Goal: Task Accomplishment & Management: Manage account settings

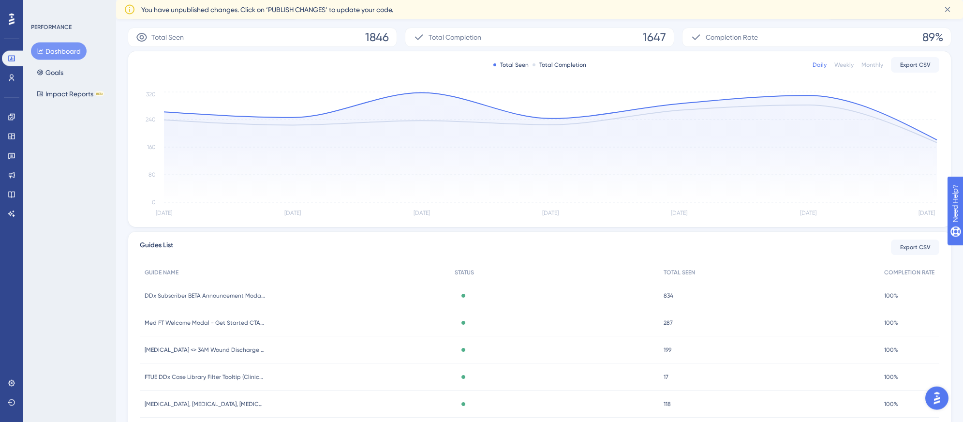
scroll to position [220, 0]
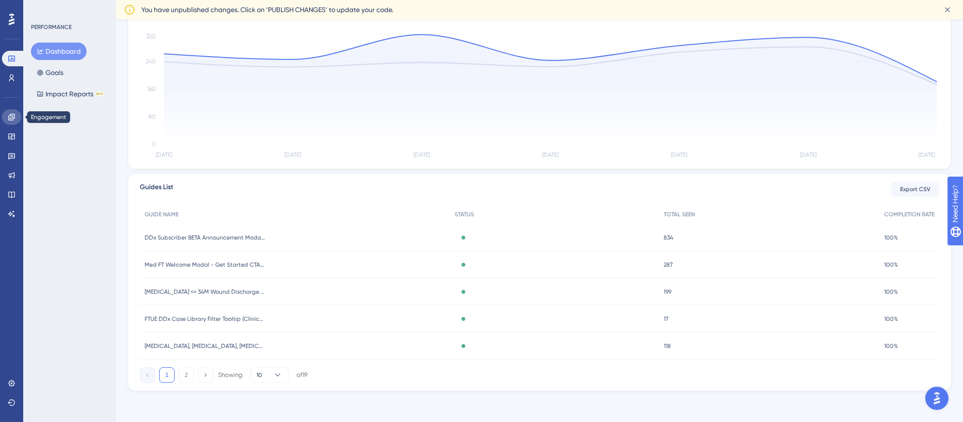
click at [12, 122] on link at bounding box center [11, 116] width 19 height 15
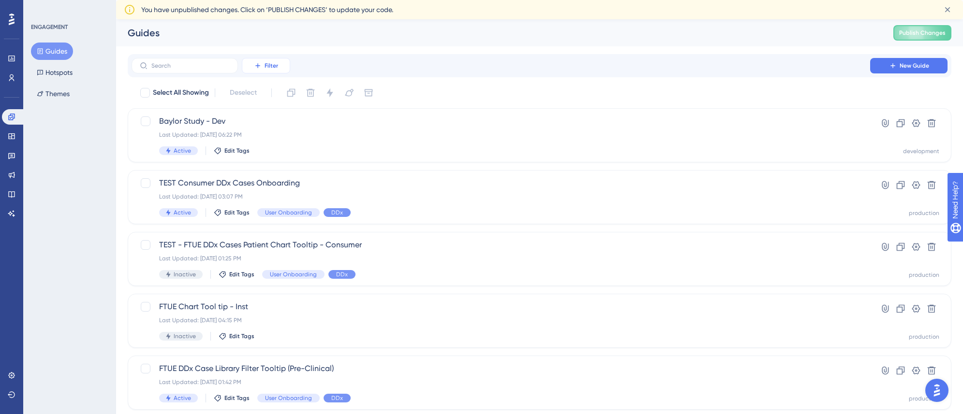
click at [256, 66] on icon at bounding box center [258, 66] width 8 height 8
click at [273, 189] on span "Date Updated" at bounding box center [276, 190] width 40 height 12
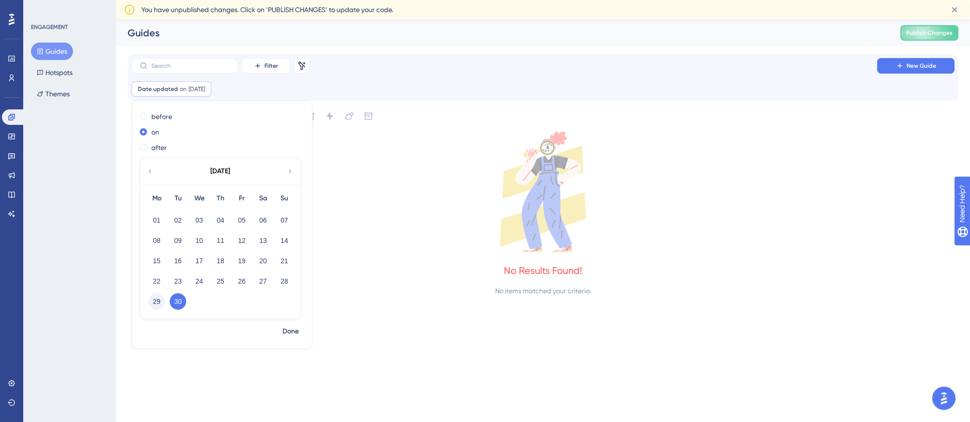
click at [154, 301] on button "29" at bounding box center [156, 301] width 16 height 16
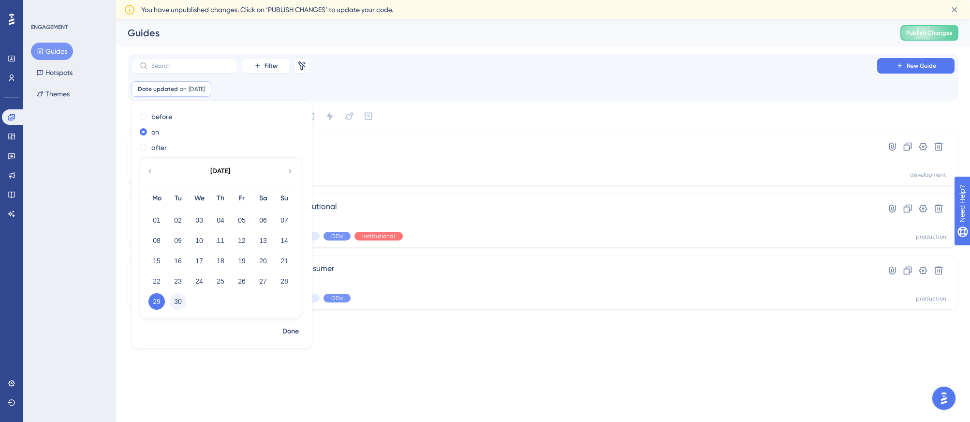
click at [181, 303] on button "30" at bounding box center [178, 301] width 16 height 16
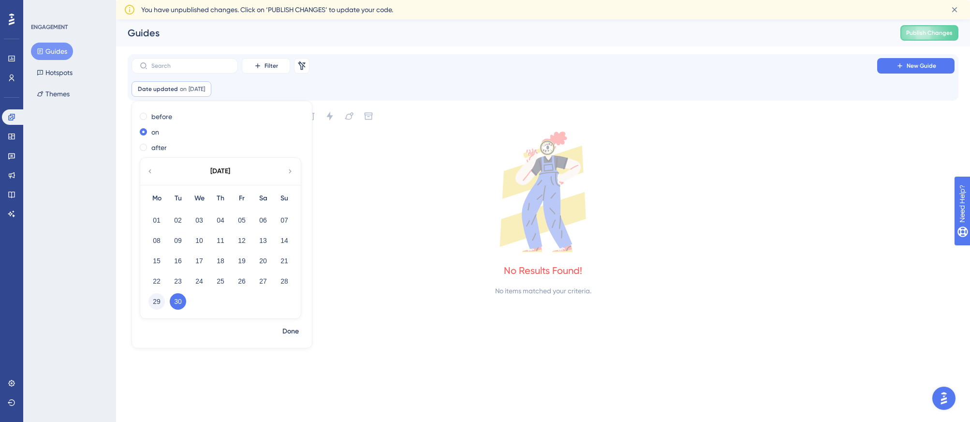
click at [154, 302] on button "29" at bounding box center [156, 301] width 16 height 16
checkbox input "false"
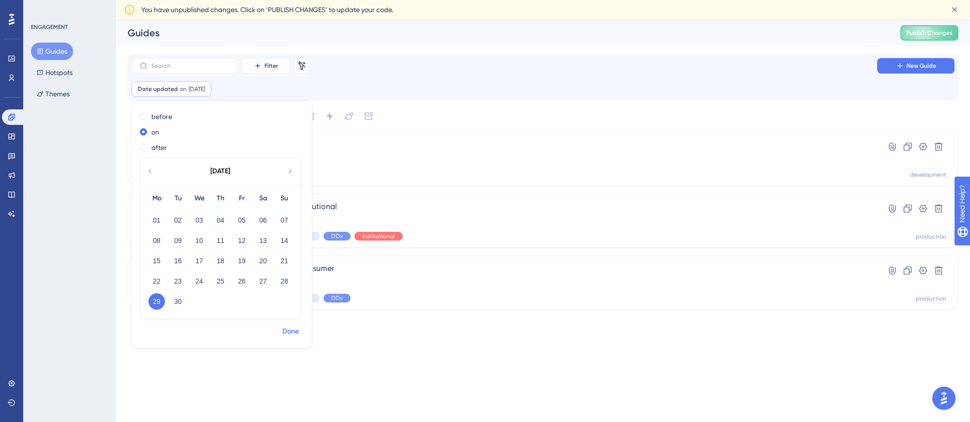
click at [289, 327] on span "Done" at bounding box center [290, 331] width 16 height 12
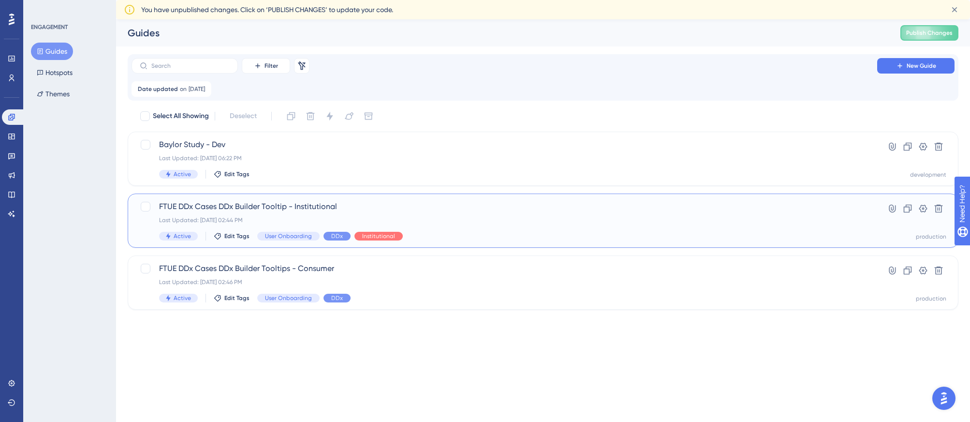
click at [424, 229] on div "FTUE DDx Cases DDx Builder Tooltip - Institutional Last Updated: [DATE] 02:44 P…" at bounding box center [504, 221] width 691 height 40
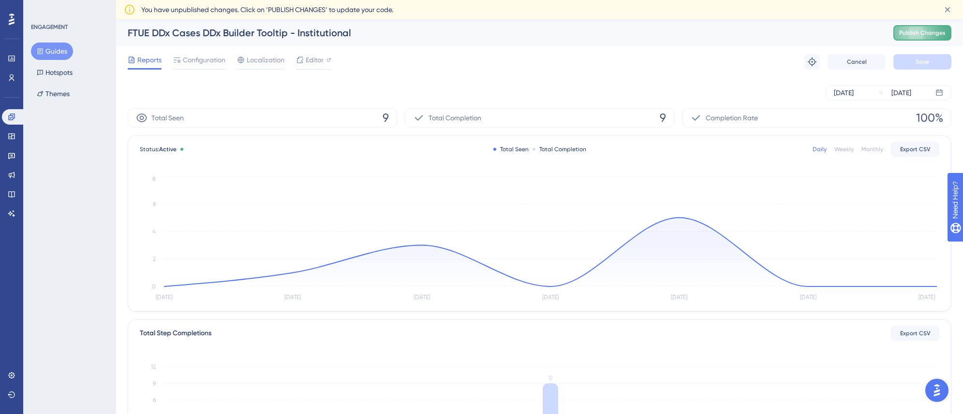
click at [904, 35] on button "Publish Changes" at bounding box center [922, 32] width 58 height 15
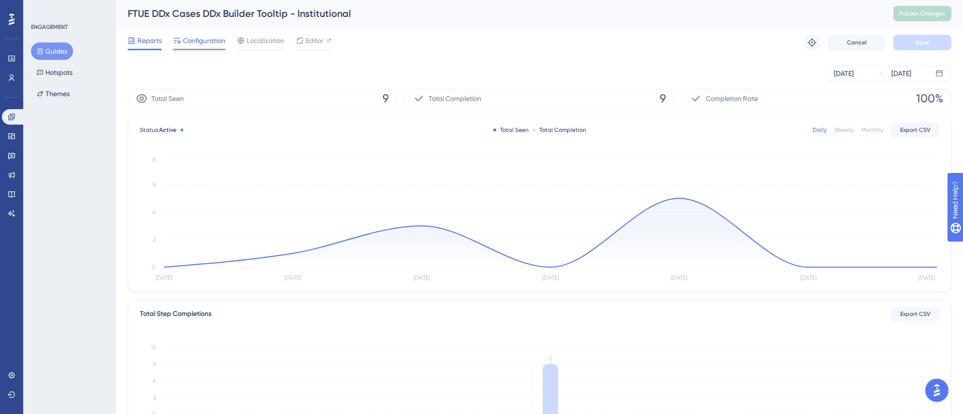
click at [210, 47] on div "Configuration" at bounding box center [199, 42] width 52 height 15
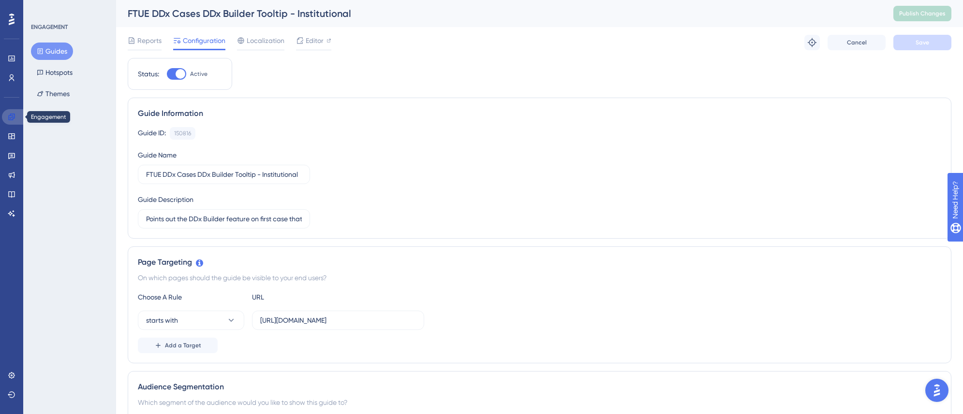
click at [10, 121] on link at bounding box center [13, 116] width 23 height 15
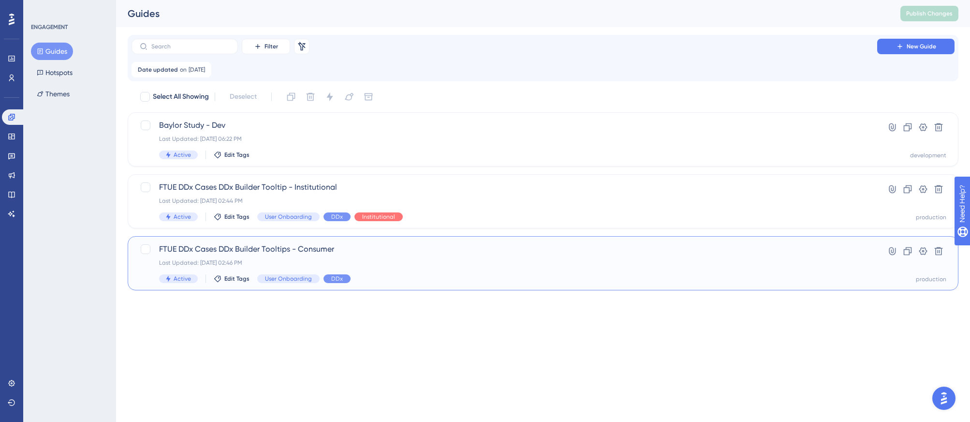
click at [344, 256] on div "FTUE DDx Cases DDx Builder Tooltips - Consumer Last Updated: [DATE] 02:46 PM Ac…" at bounding box center [504, 263] width 691 height 40
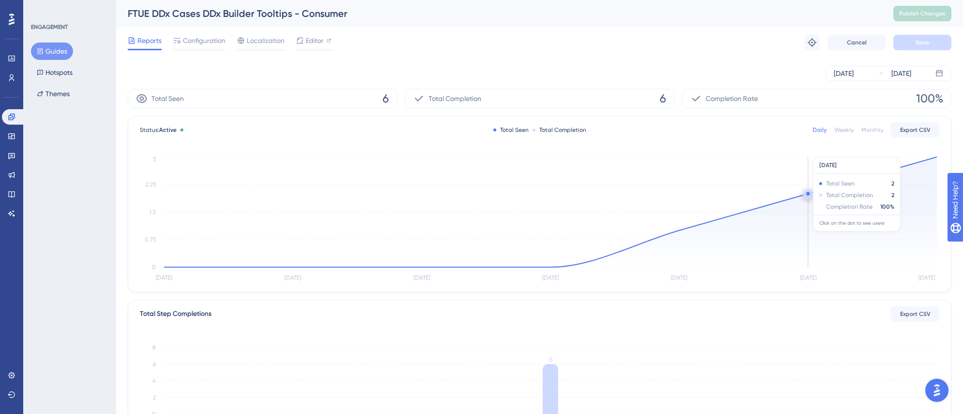
click at [813, 200] on icon at bounding box center [550, 212] width 773 height 110
click at [806, 195] on circle at bounding box center [808, 194] width 8 height 8
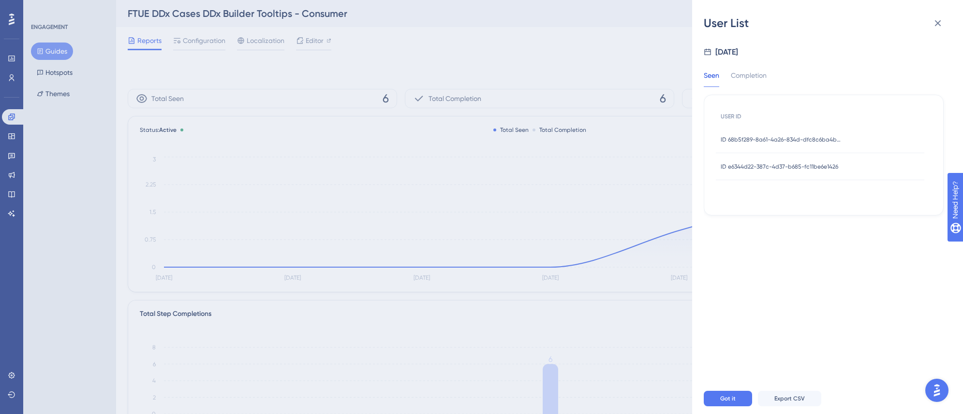
click at [806, 144] on div "ID 68b5f289-8a61-4a26-834d-dfc8c6ba4b9e ID 68b5f289-8a61-4a26-834d-dfc8c6ba4b9e" at bounding box center [780, 139] width 121 height 27
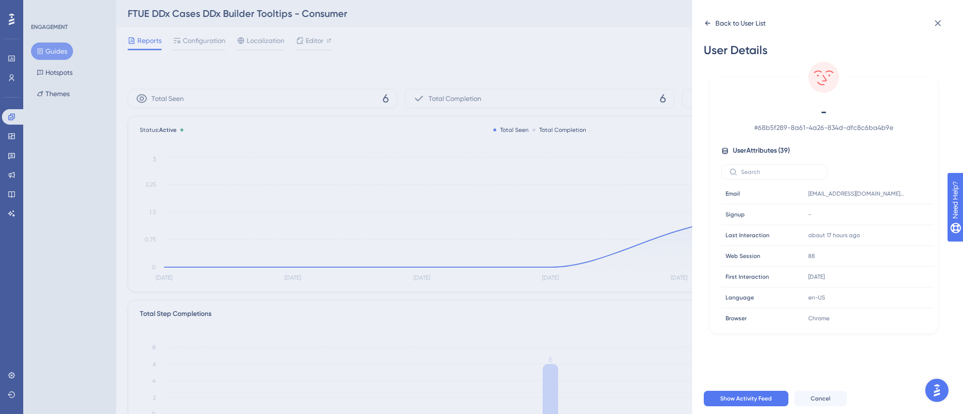
click at [707, 24] on icon at bounding box center [708, 23] width 8 height 8
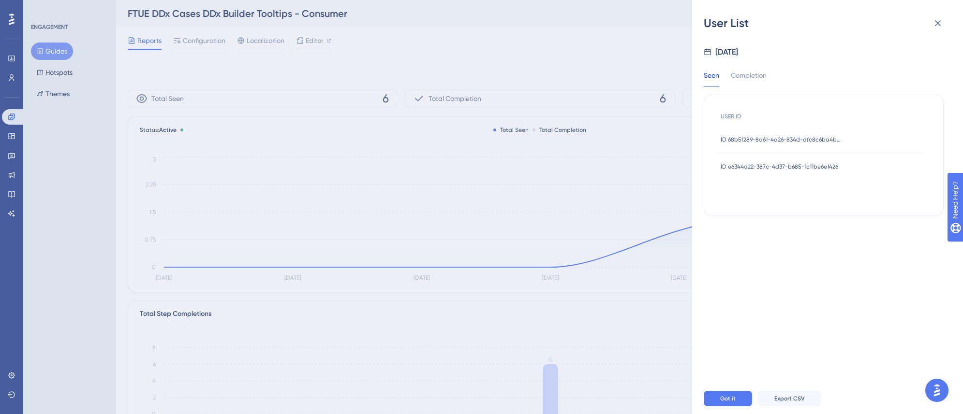
click at [784, 171] on div "ID e6344d22-387c-4d37-b685-fc11be6e1426 ID e6344d22-387c-4d37-b685-fc11be6e1426" at bounding box center [779, 166] width 118 height 27
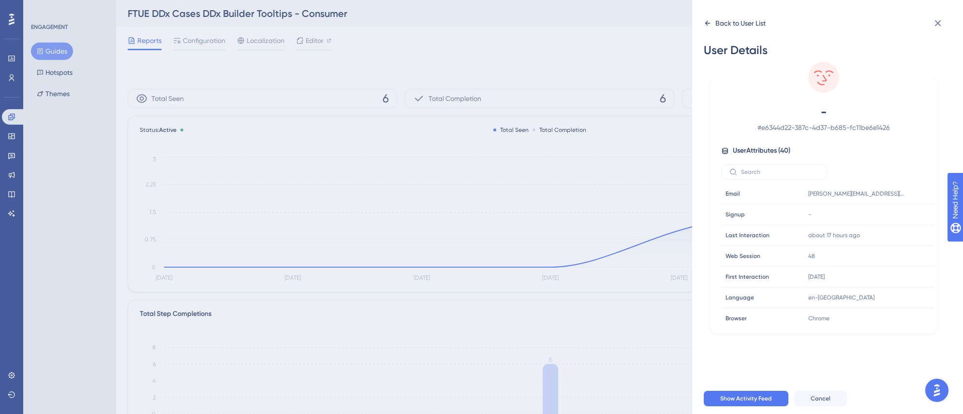
click at [710, 25] on icon at bounding box center [708, 23] width 8 height 8
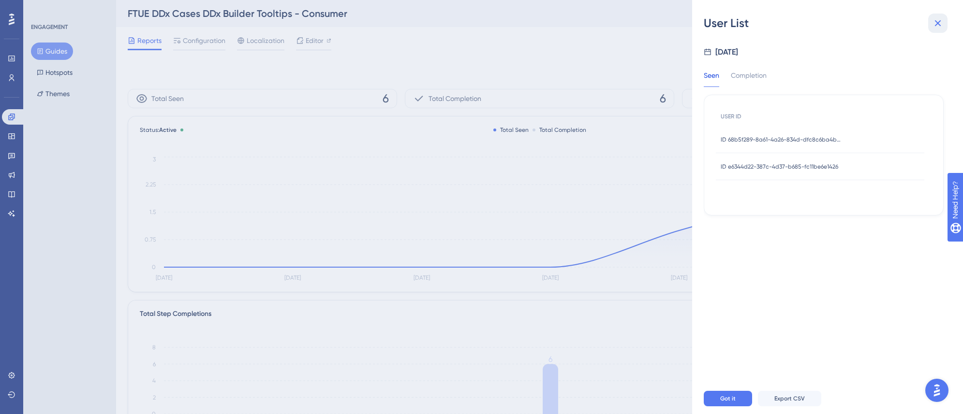
click at [940, 27] on icon at bounding box center [938, 23] width 12 height 12
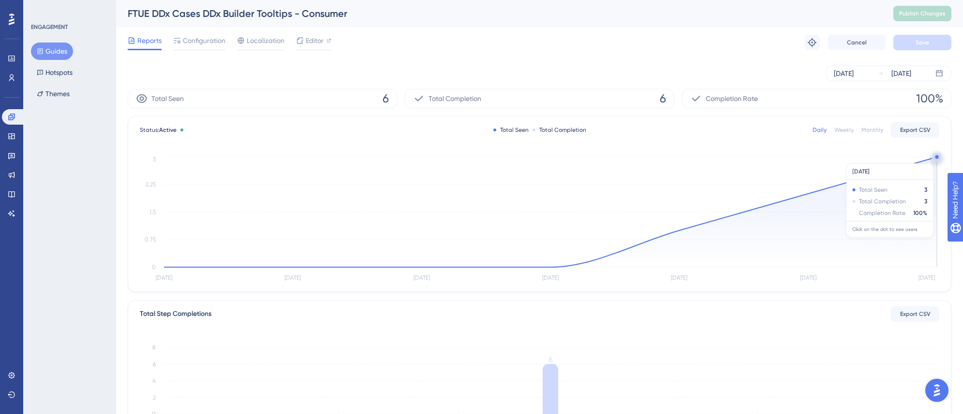
click at [934, 158] on circle at bounding box center [937, 157] width 8 height 8
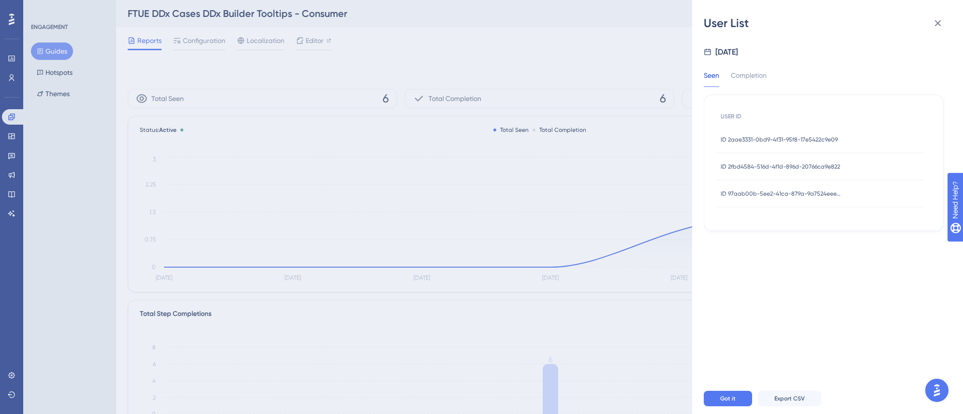
click at [817, 141] on span "ID 2aae3331-0bd9-4f31-95f8-17e5422c9e09" at bounding box center [778, 140] width 117 height 8
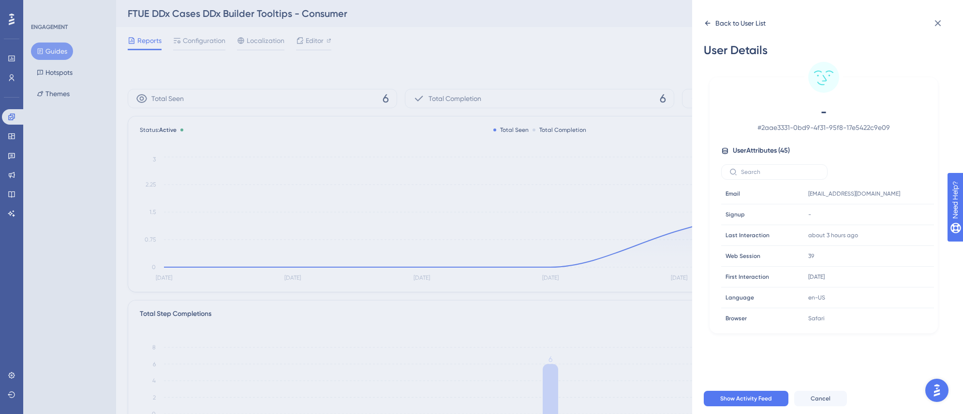
click at [710, 22] on icon at bounding box center [708, 23] width 8 height 8
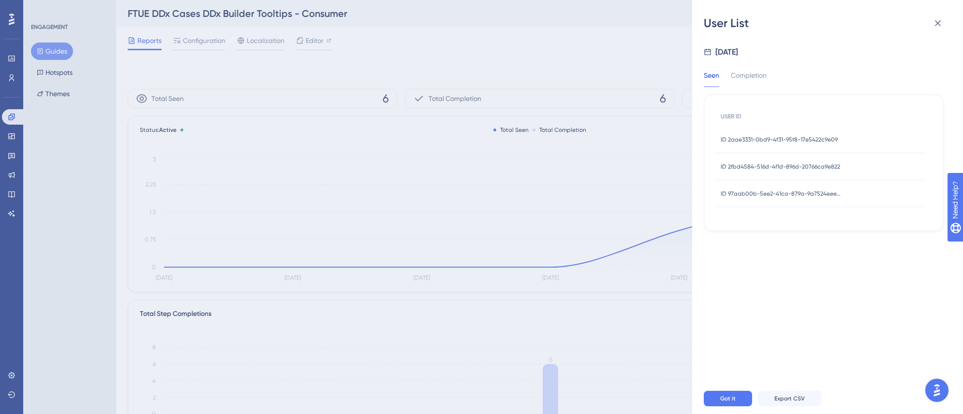
click at [812, 162] on div "ID 2fbd4584-516d-4f1d-896d-20766ca9e822 ID 2fbd4584-516d-4f1d-896d-20766ca9e822" at bounding box center [779, 166] width 119 height 27
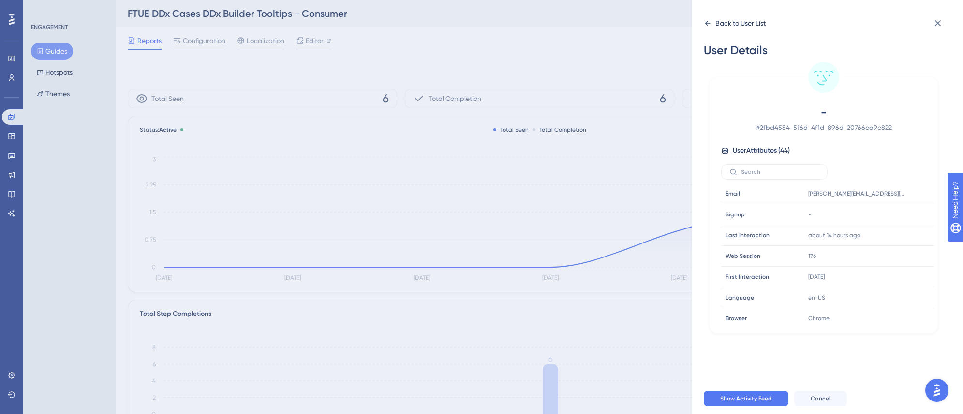
click at [709, 26] on icon at bounding box center [708, 23] width 8 height 8
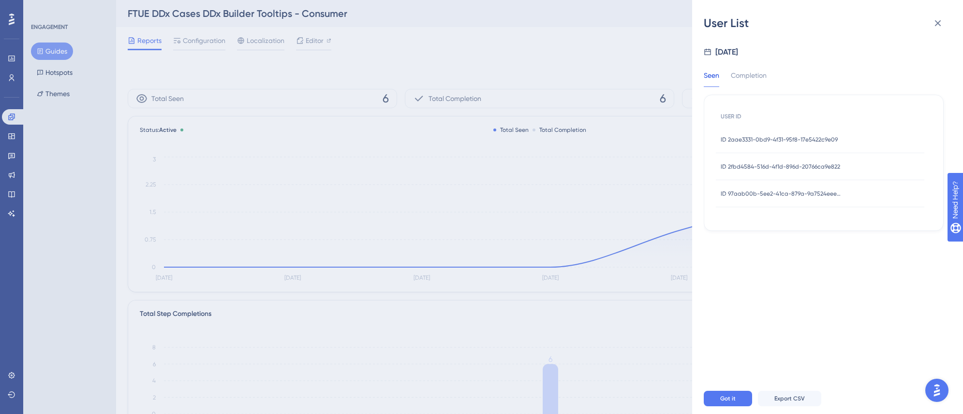
click at [794, 195] on span "ID 97aab00b-5ee2-41ca-879a-9a7524eee001" at bounding box center [780, 194] width 121 height 8
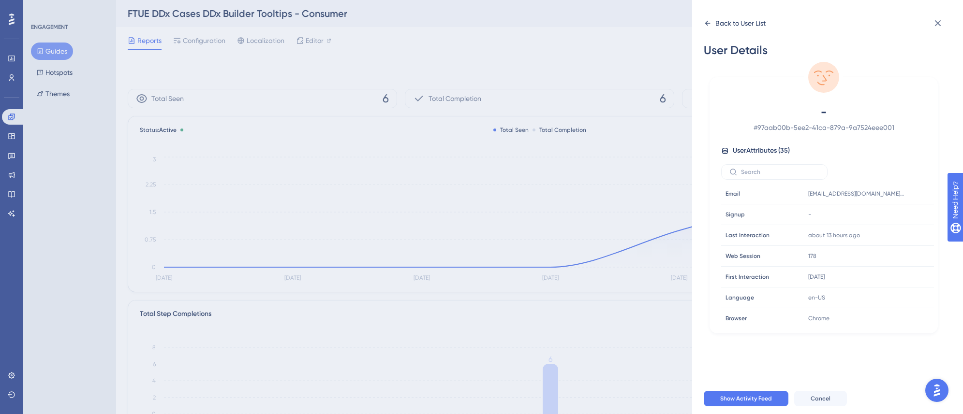
click at [705, 21] on icon at bounding box center [708, 23] width 8 height 8
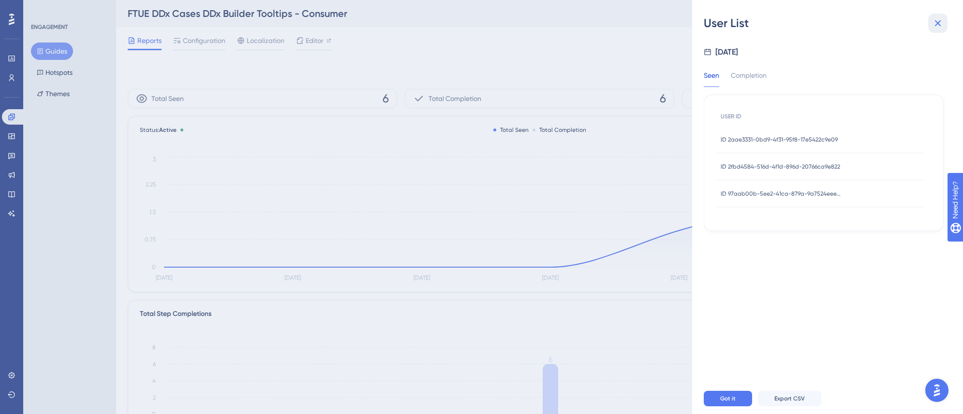
click at [935, 23] on icon at bounding box center [938, 23] width 12 height 12
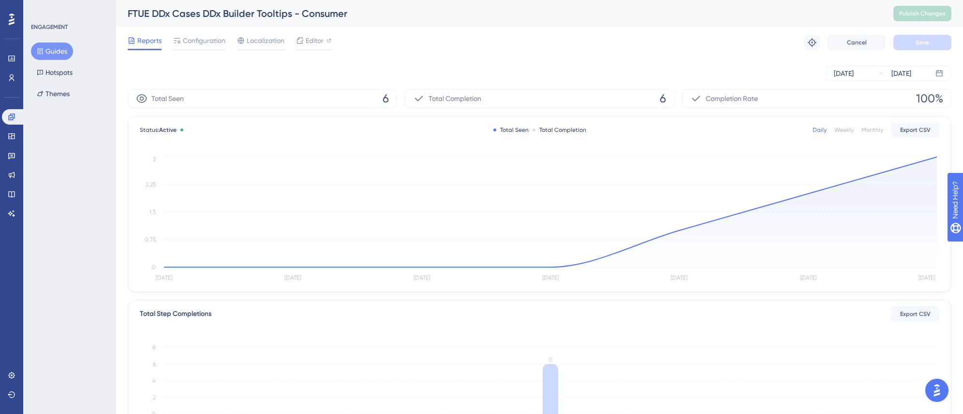
click at [866, 132] on div "Monthly" at bounding box center [872, 130] width 22 height 8
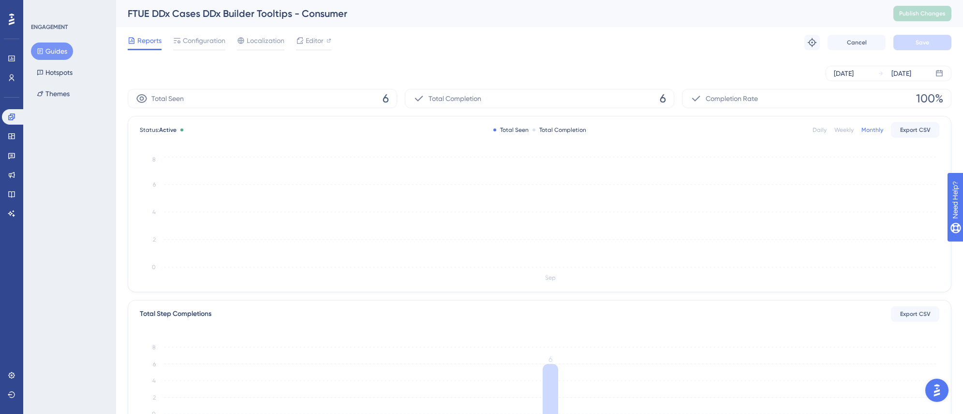
click at [848, 130] on div "Weekly" at bounding box center [843, 130] width 19 height 8
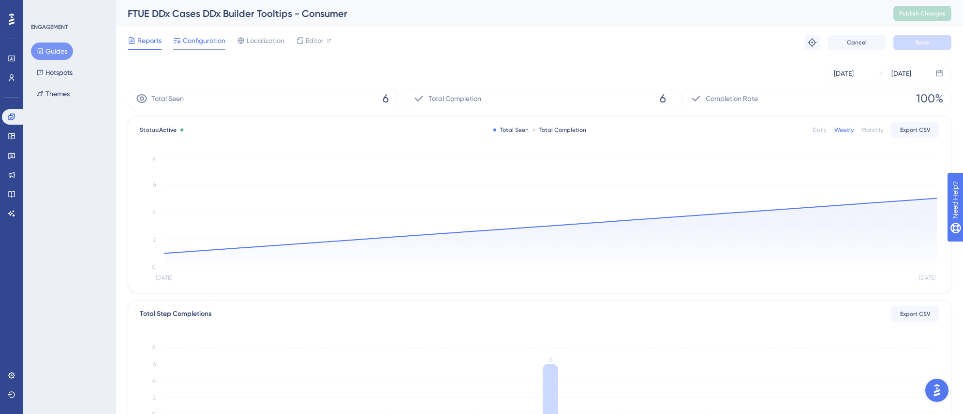
click at [217, 49] on div at bounding box center [199, 49] width 52 height 1
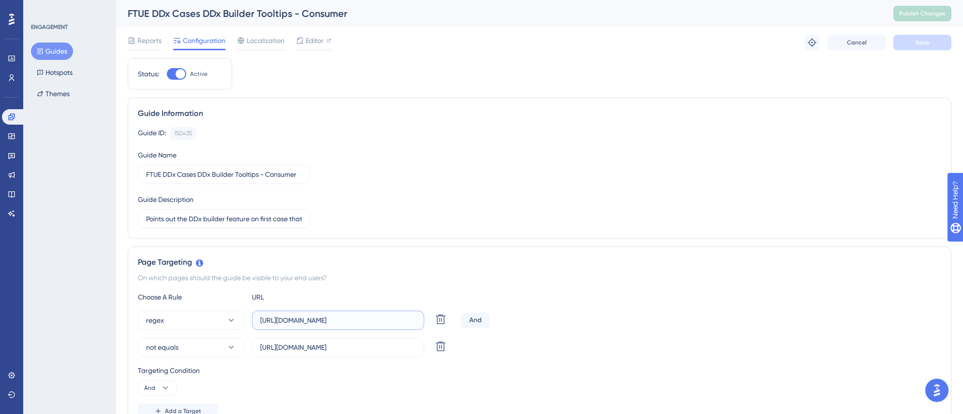
drag, startPoint x: 355, startPoint y: 316, endPoint x: 265, endPoint y: 310, distance: 90.1
click at [265, 315] on input "[URL][DOMAIN_NAME]" at bounding box center [338, 320] width 156 height 11
click at [358, 197] on div "Guide ID: 150435 Copy Guide Name FTUE DDx Cases DDx Builder Tooltips - Consumer…" at bounding box center [539, 178] width 803 height 102
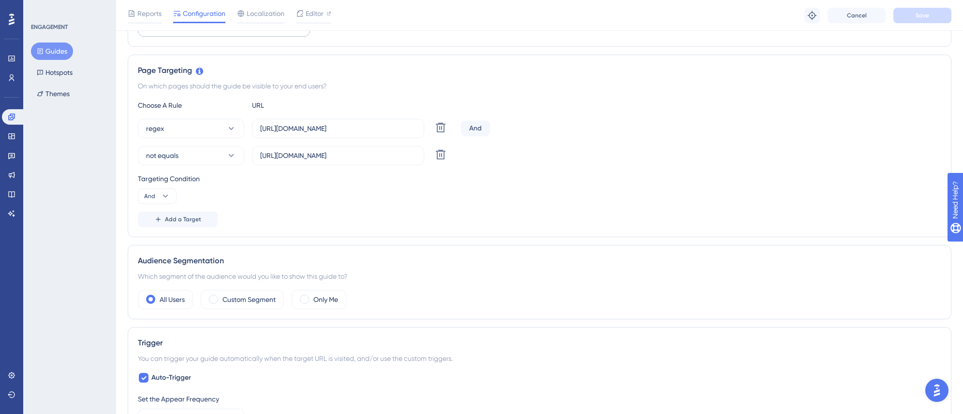
scroll to position [217, 0]
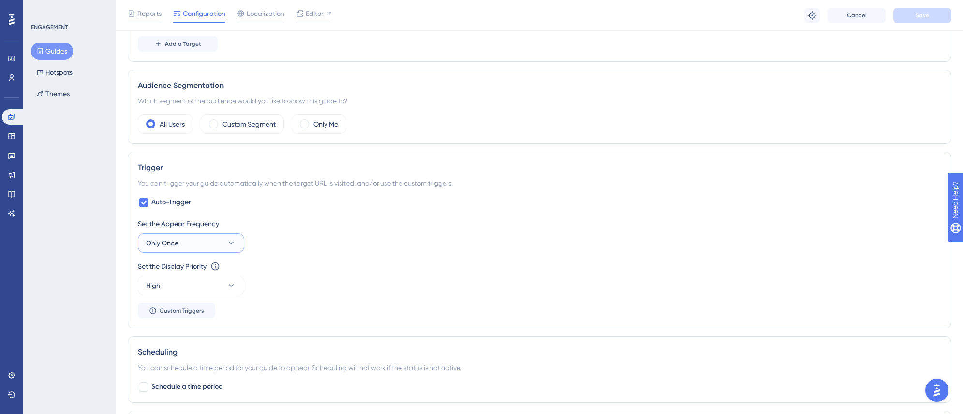
click at [218, 249] on button "Only Once" at bounding box center [191, 243] width 106 height 19
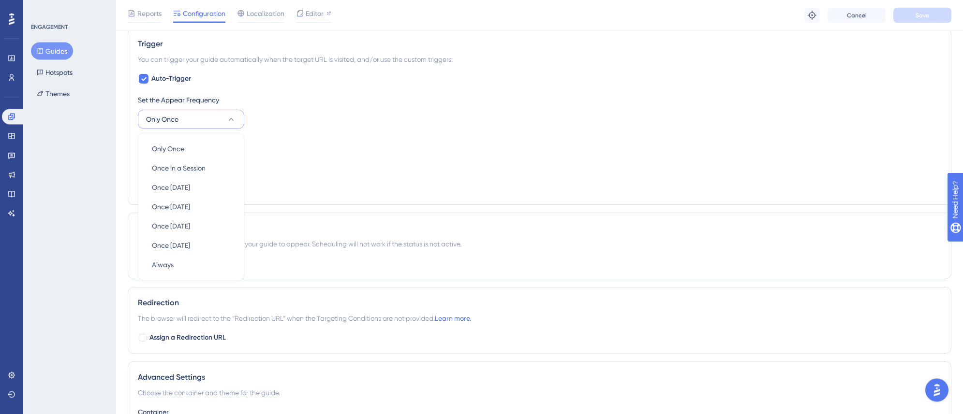
scroll to position [495, 0]
click at [299, 176] on div "Set the Appear Frequency Only Once Only Once Only Once Once in a Session Once i…" at bounding box center [539, 144] width 803 height 101
click at [193, 189] on span "Custom Triggers" at bounding box center [182, 187] width 44 height 8
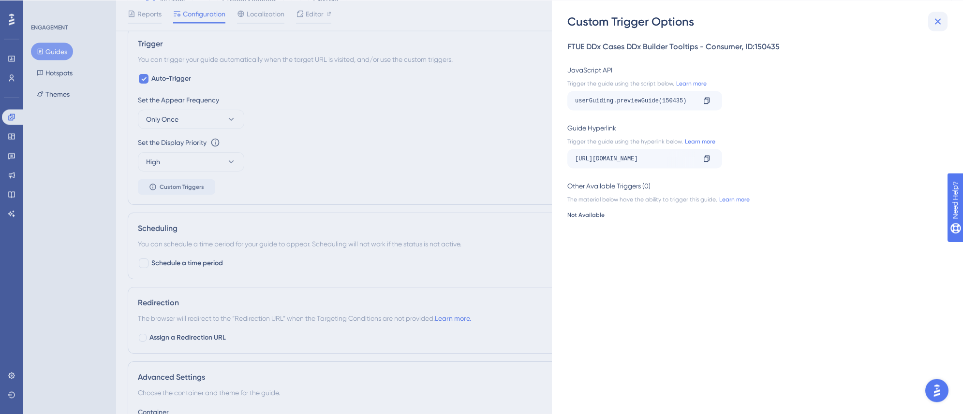
click at [936, 20] on icon at bounding box center [938, 21] width 6 height 6
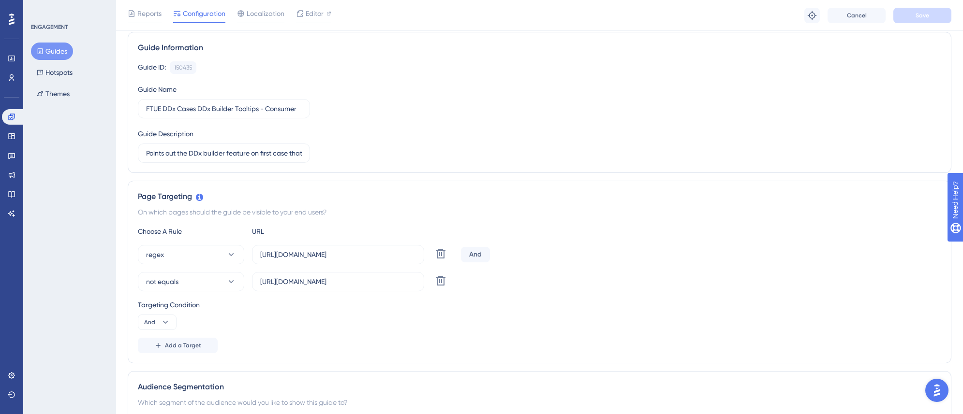
scroll to position [0, 0]
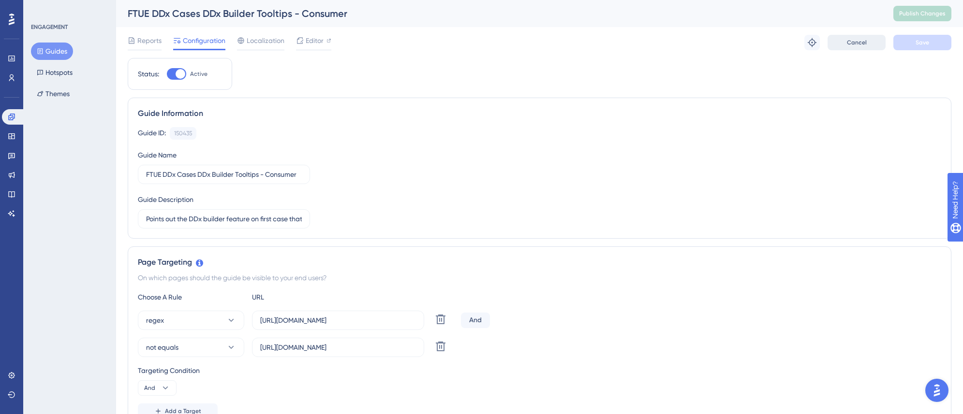
click at [844, 48] on button "Cancel" at bounding box center [856, 42] width 58 height 15
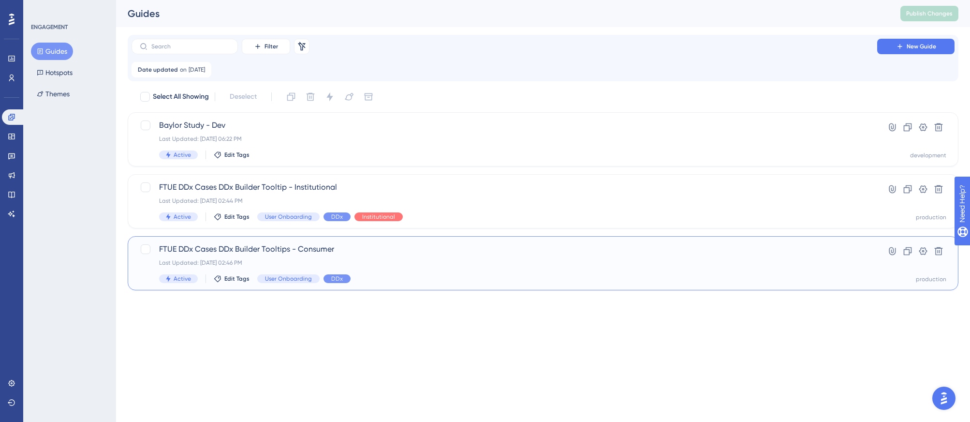
click at [432, 263] on div "Last Updated: [DATE] 02:46 PM" at bounding box center [504, 263] width 691 height 8
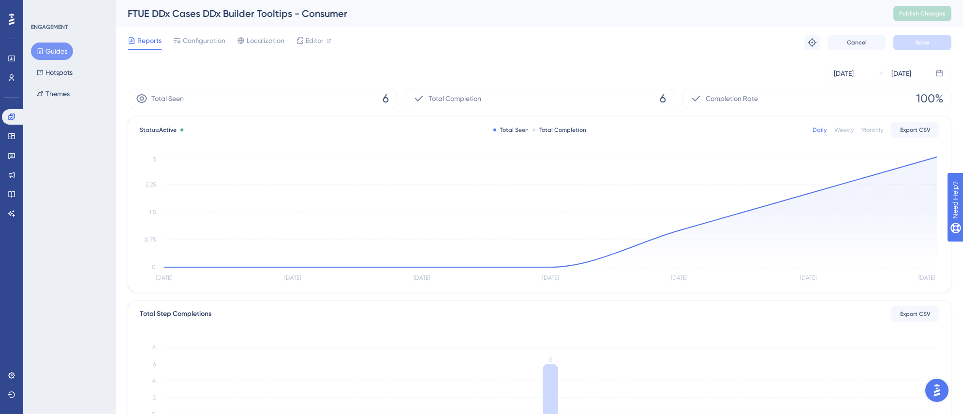
click at [936, 155] on icon "[DATE] Sep [DATE] Sep [DATE] Sep [DATE] 0 0.75 1.5 2.25 3" at bounding box center [539, 220] width 799 height 130
click at [933, 159] on circle at bounding box center [936, 157] width 7 height 7
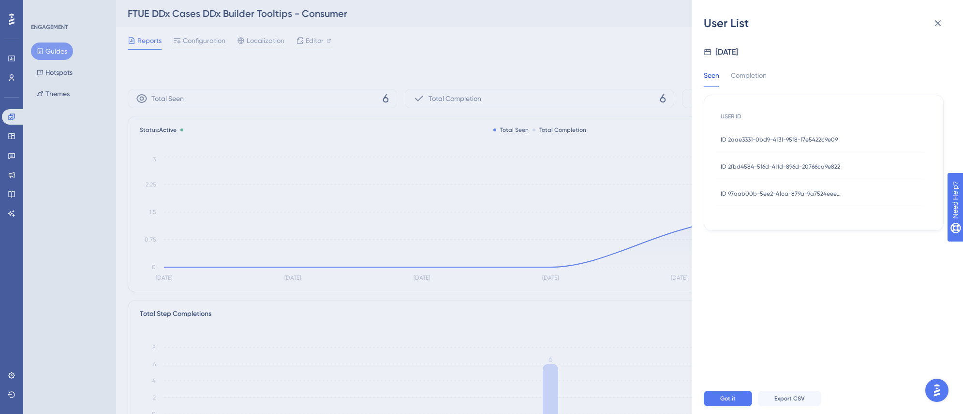
click at [785, 140] on span "ID 2aae3331-0bd9-4f31-95f8-17e5422c9e09" at bounding box center [778, 140] width 117 height 8
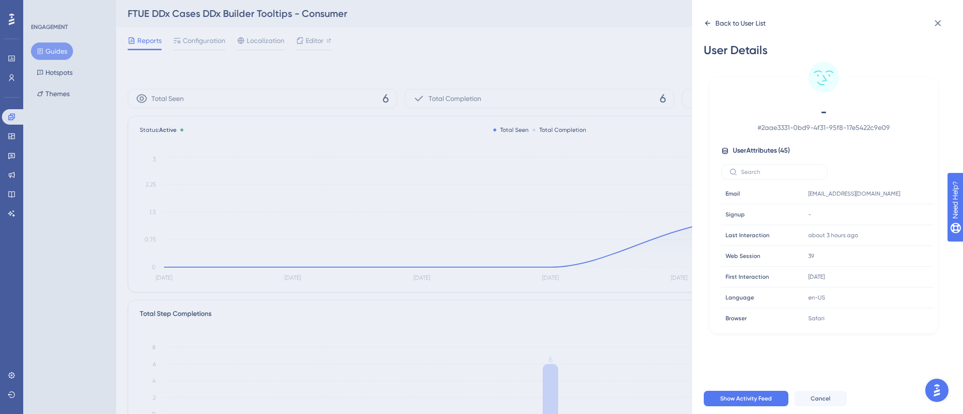
click at [714, 22] on div "Back to User List" at bounding box center [735, 22] width 62 height 15
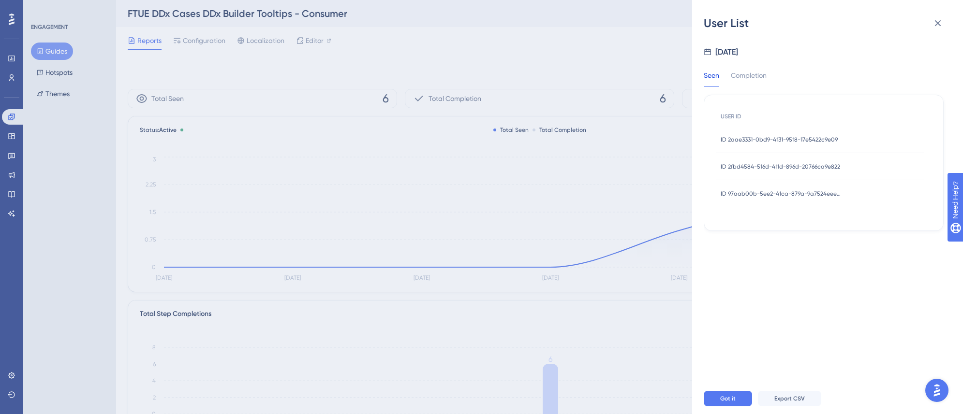
click at [799, 166] on span "ID 2fbd4584-516d-4f1d-896d-20766ca9e822" at bounding box center [779, 167] width 119 height 8
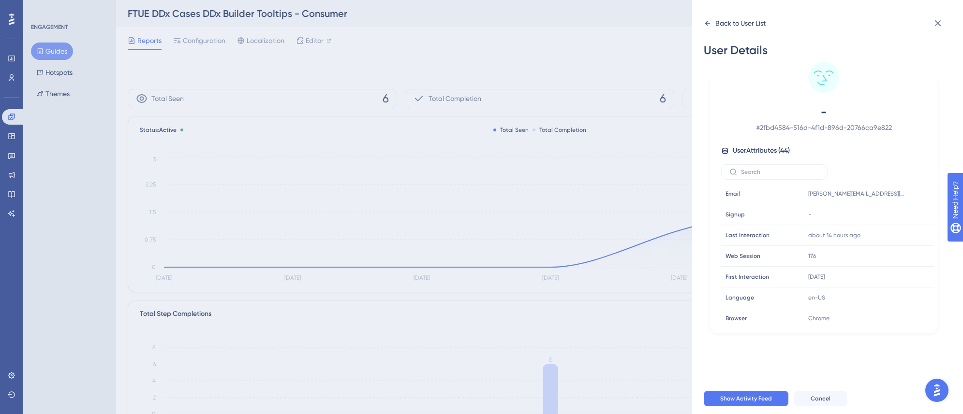
click at [710, 17] on div "Back to User List" at bounding box center [735, 22] width 62 height 15
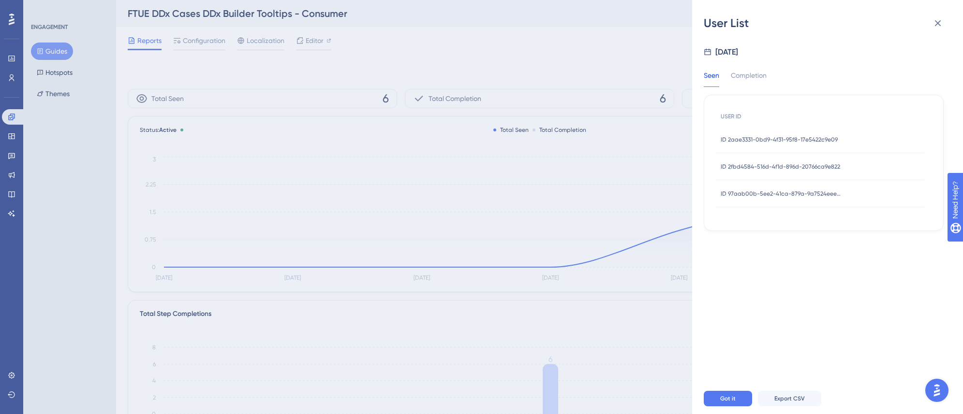
click at [803, 192] on span "ID 97aab00b-5ee2-41ca-879a-9a7524eee001" at bounding box center [780, 194] width 121 height 8
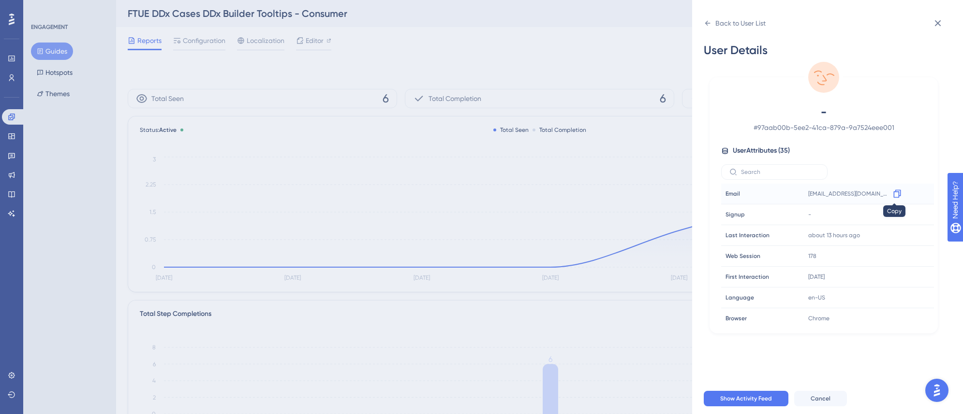
click at [893, 193] on icon at bounding box center [896, 194] width 7 height 8
click at [935, 23] on icon at bounding box center [938, 23] width 12 height 12
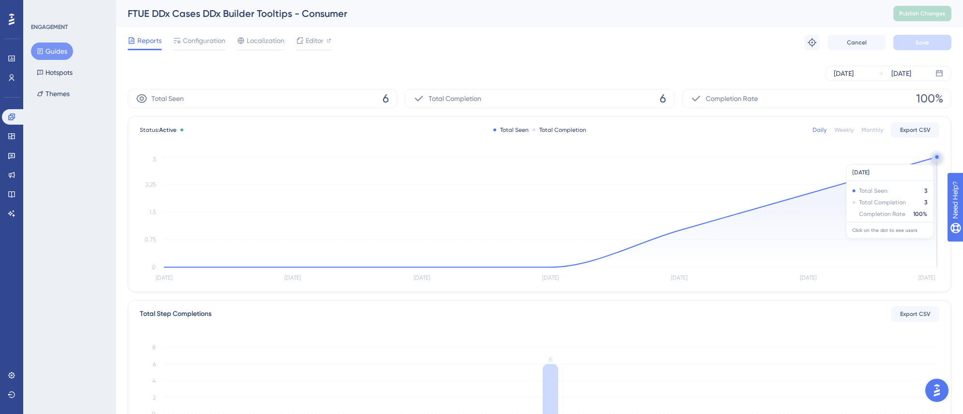
click at [935, 158] on circle at bounding box center [936, 156] width 3 height 3
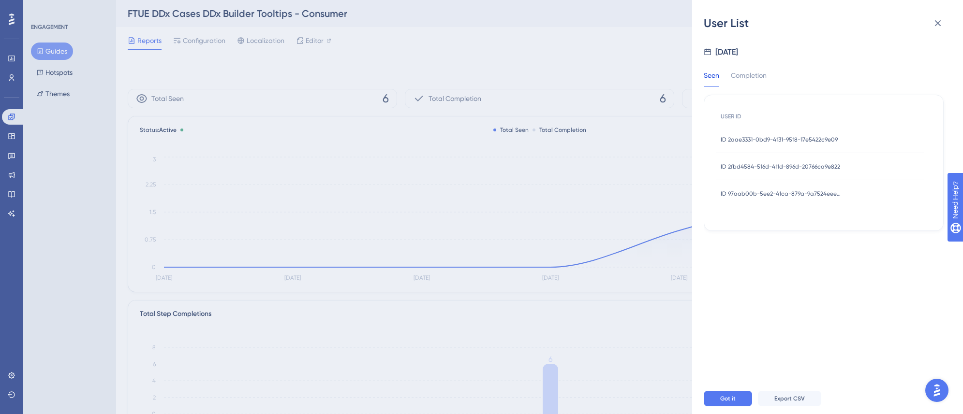
click at [802, 142] on span "ID 2aae3331-0bd9-4f31-95f8-17e5422c9e09" at bounding box center [778, 140] width 117 height 8
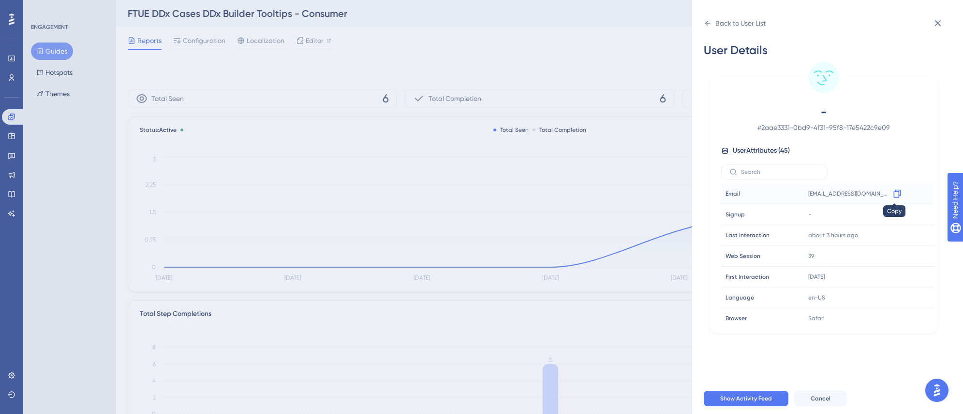
click at [892, 194] on icon at bounding box center [897, 194] width 10 height 10
click at [731, 21] on div "Back to User List" at bounding box center [740, 23] width 50 height 12
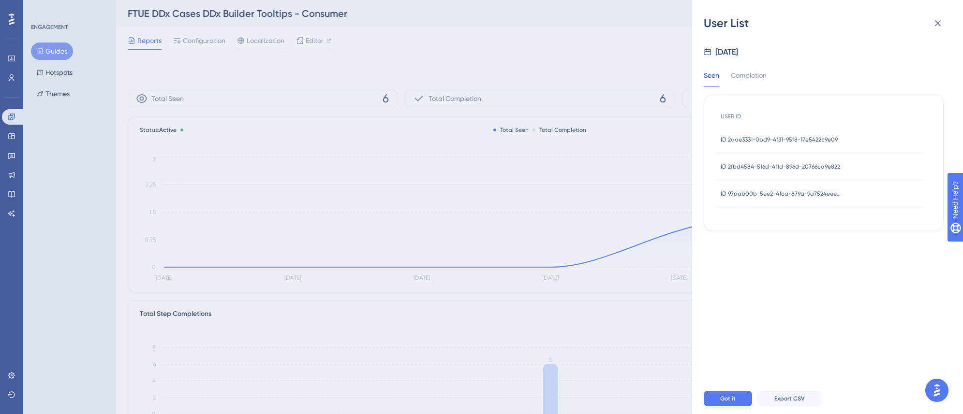
click at [786, 171] on div "ID 2fbd4584-516d-4f1d-896d-20766ca9e822 ID 2fbd4584-516d-4f1d-896d-20766ca9e822" at bounding box center [779, 166] width 119 height 27
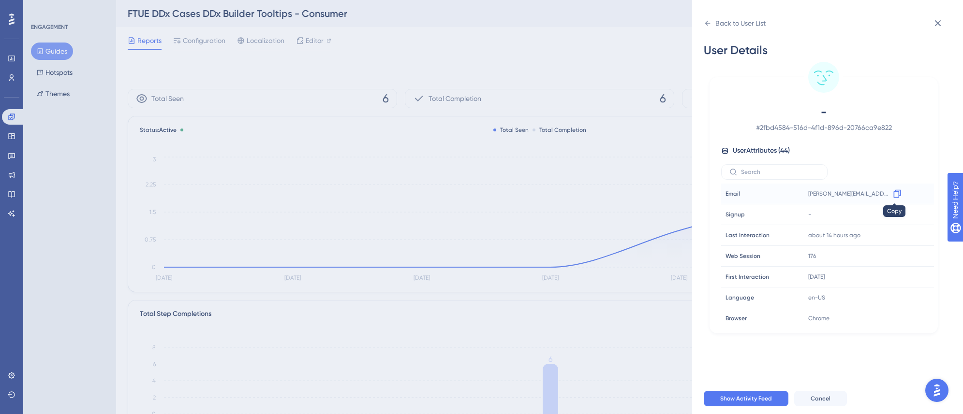
click at [893, 191] on icon at bounding box center [896, 194] width 7 height 8
click at [750, 20] on div "Back to User List" at bounding box center [740, 23] width 50 height 12
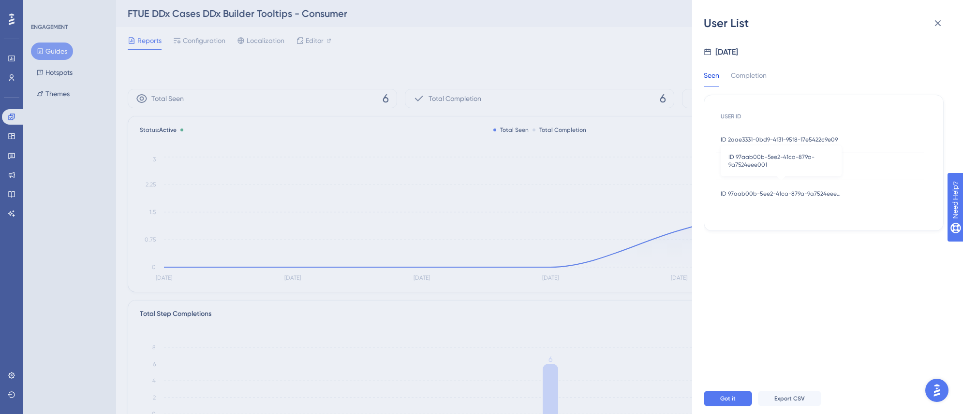
click at [793, 191] on span "ID 97aab00b-5ee2-41ca-879a-9a7524eee001" at bounding box center [780, 194] width 121 height 8
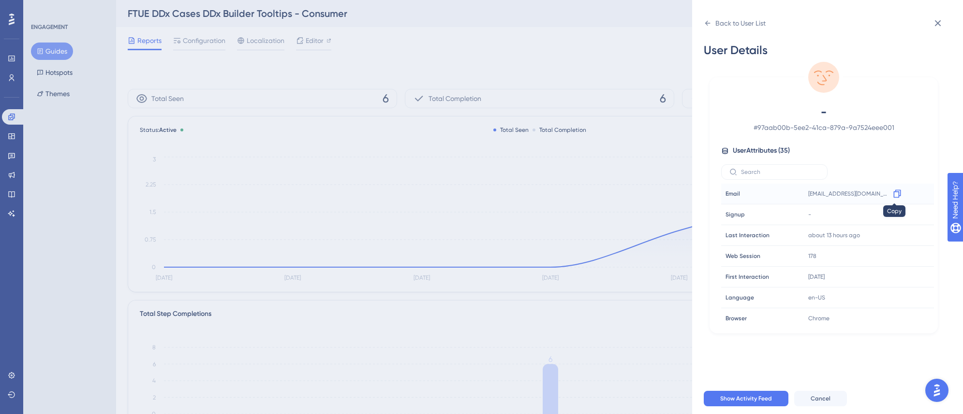
click at [896, 193] on div at bounding box center [896, 193] width 15 height 15
